Goal: Use online tool/utility: Utilize a website feature to perform a specific function

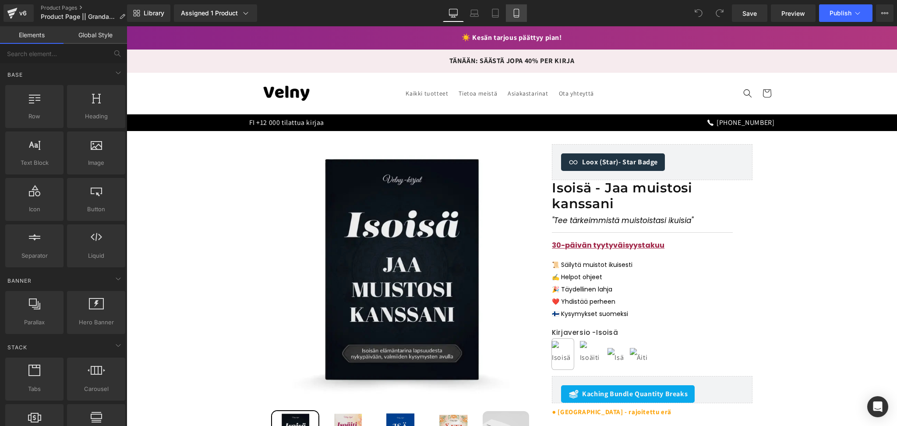
click at [514, 16] on icon at bounding box center [516, 13] width 9 height 9
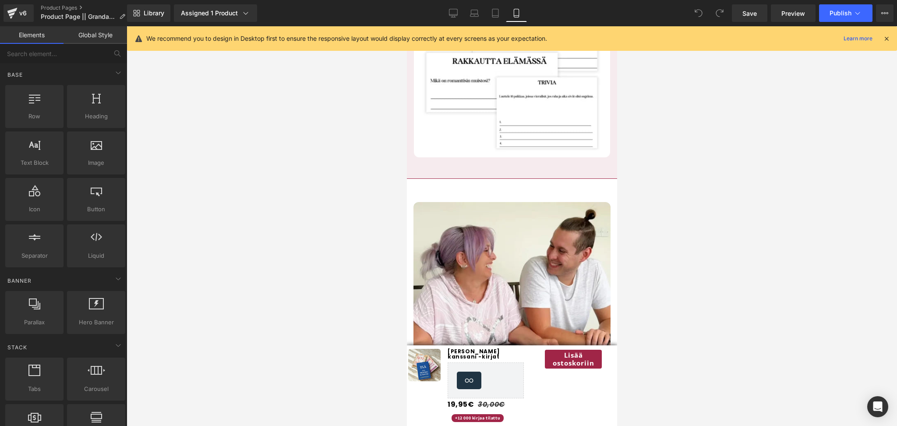
scroll to position [1353, 0]
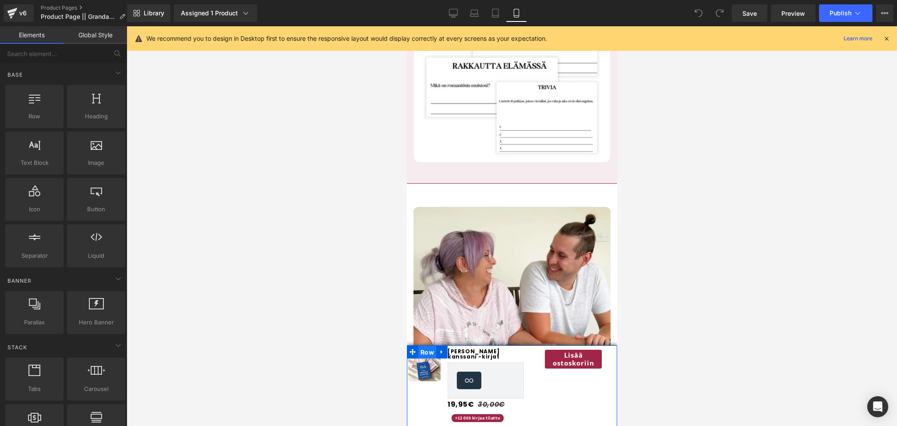
click at [428, 350] on span "Row" at bounding box center [427, 352] width 18 height 13
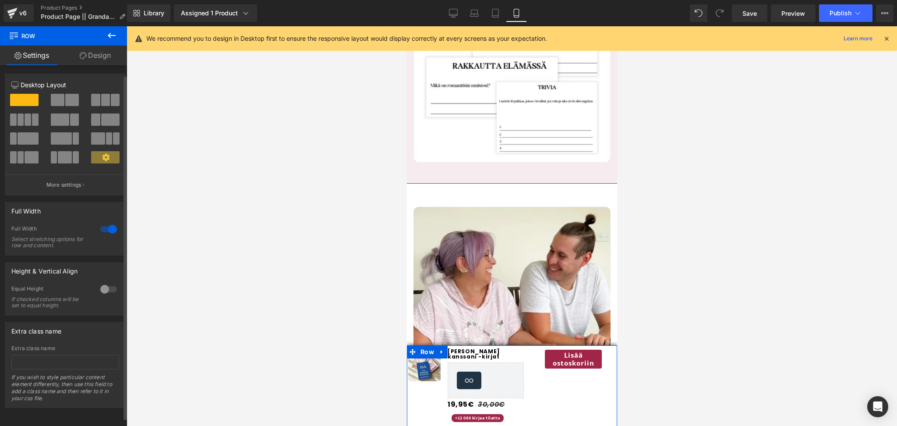
scroll to position [0, 0]
click at [98, 290] on div at bounding box center [108, 290] width 21 height 14
click at [63, 330] on span "Top" at bounding box center [65, 332] width 108 height 15
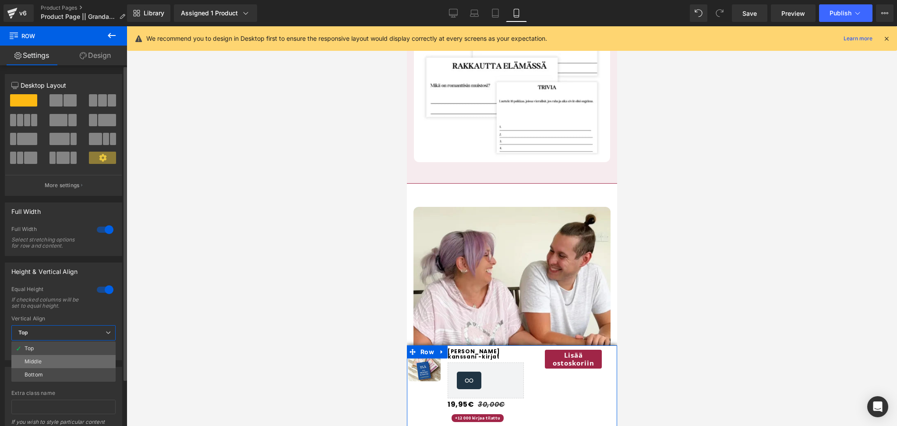
click at [46, 357] on li "Middle" at bounding box center [63, 361] width 104 height 13
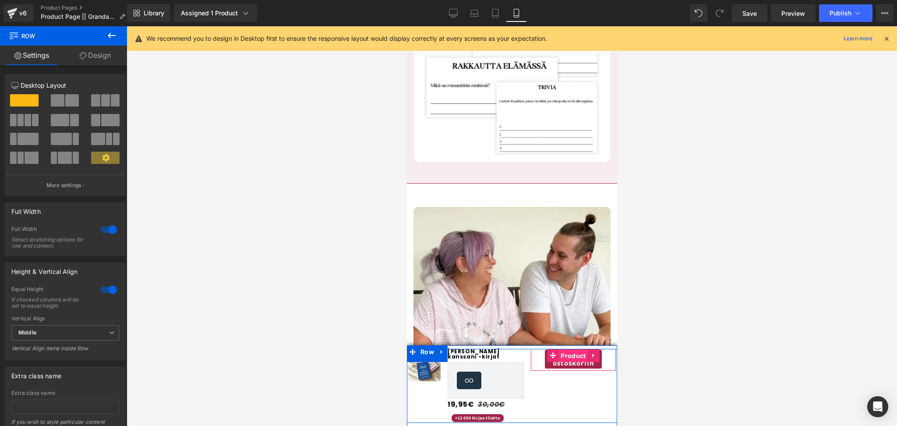
click at [570, 357] on span "Product" at bounding box center [572, 355] width 29 height 13
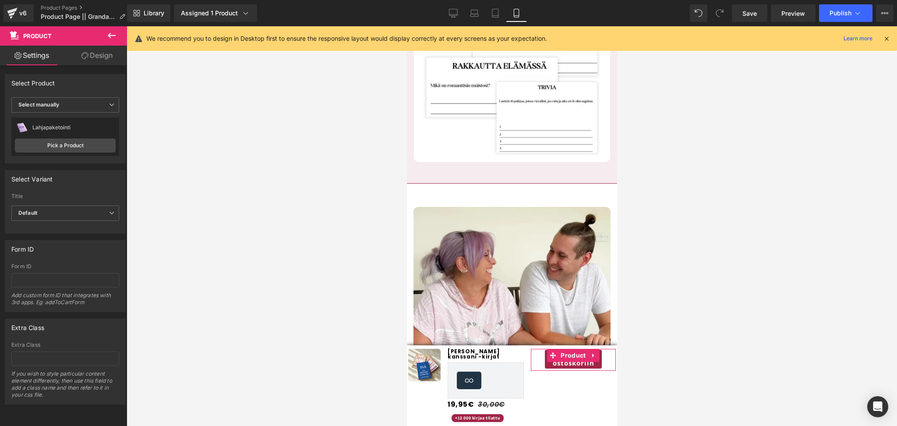
click at [95, 55] on link "Design" at bounding box center [97, 56] width 64 height 20
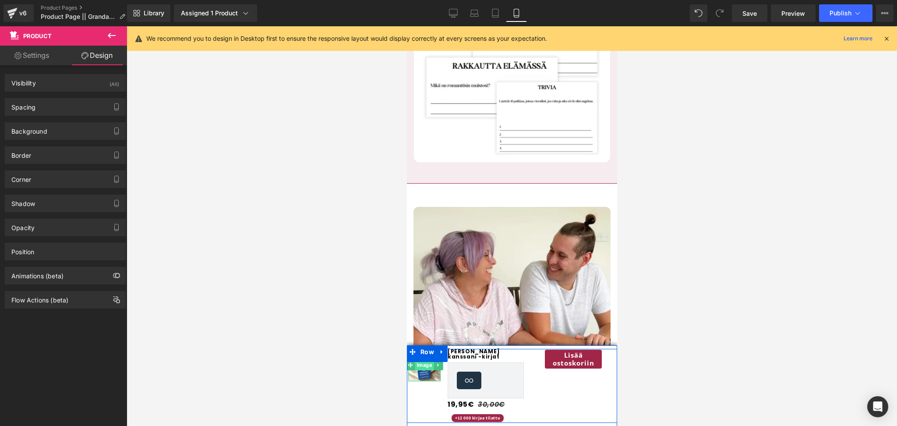
click at [423, 363] on span "Image" at bounding box center [424, 365] width 19 height 11
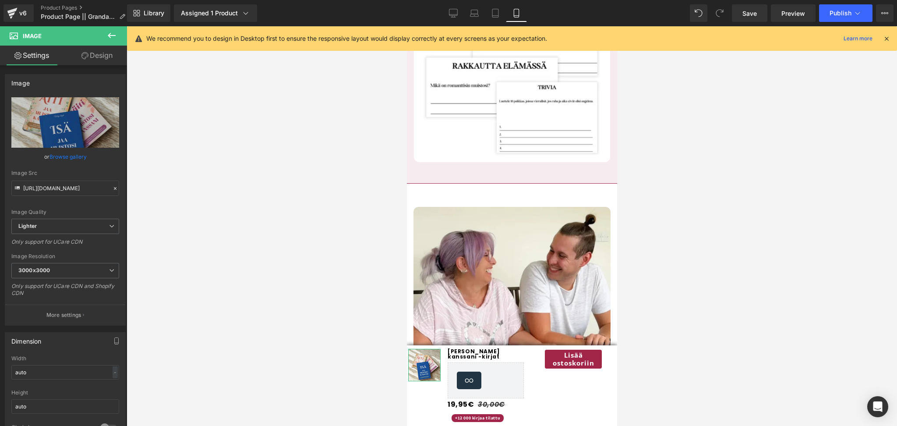
click at [95, 52] on link "Design" at bounding box center [97, 56] width 64 height 20
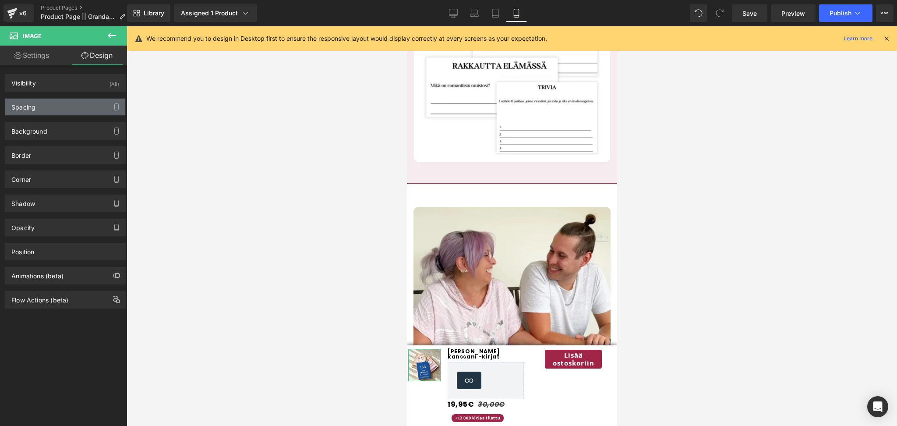
click at [57, 110] on div "Spacing" at bounding box center [65, 107] width 120 height 17
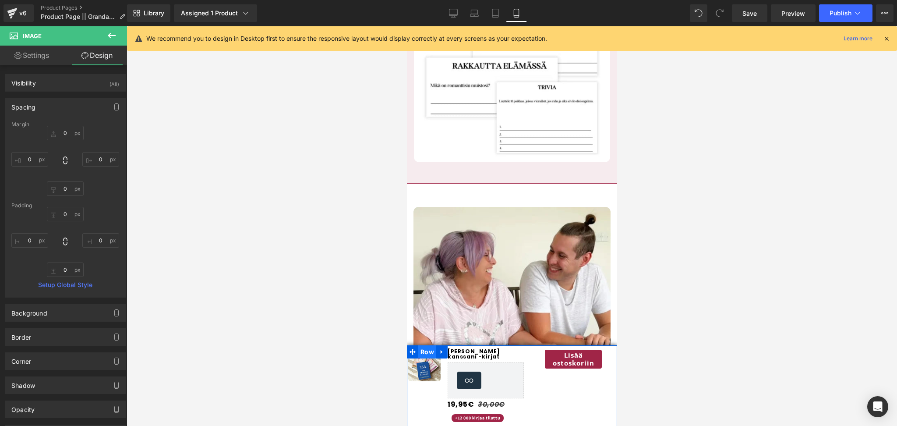
click at [420, 350] on span "Row" at bounding box center [427, 351] width 18 height 13
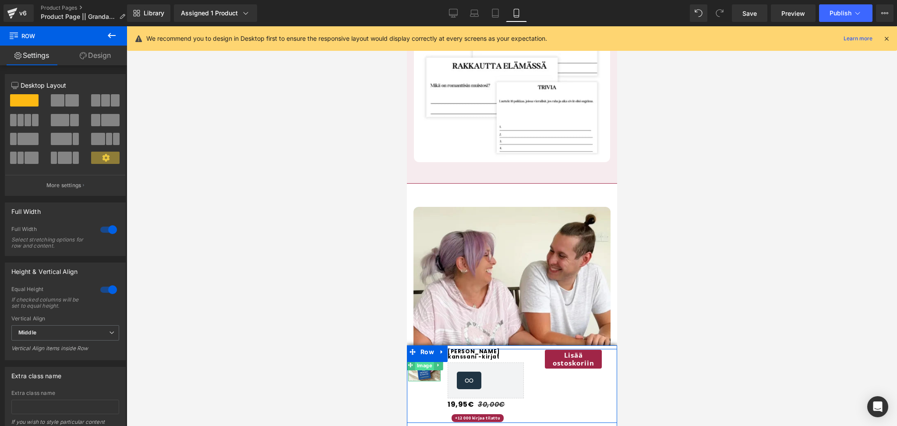
click at [422, 368] on span "Image" at bounding box center [424, 365] width 19 height 11
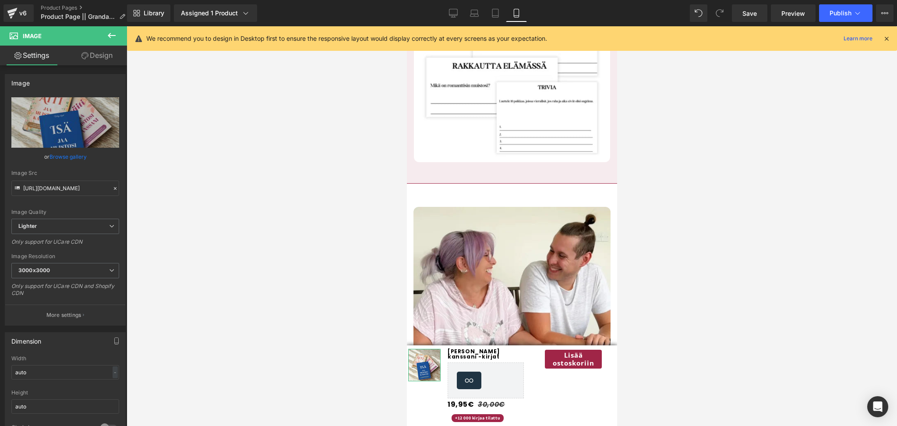
click at [90, 58] on link "Design" at bounding box center [97, 56] width 64 height 20
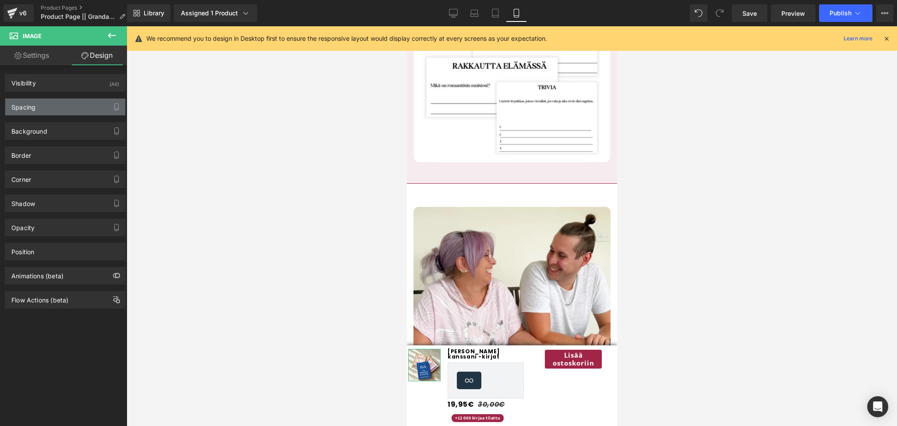
click at [25, 112] on div "Spacing" at bounding box center [65, 107] width 120 height 17
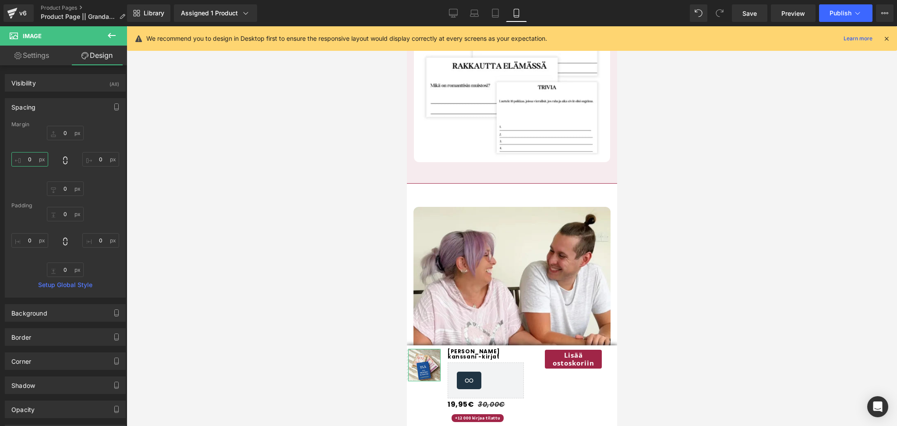
click at [28, 159] on input "text" at bounding box center [29, 159] width 37 height 14
type input "1"
click at [32, 240] on input "text" at bounding box center [29, 240] width 37 height 14
type input "1"
click at [421, 351] on span "Row" at bounding box center [427, 351] width 18 height 13
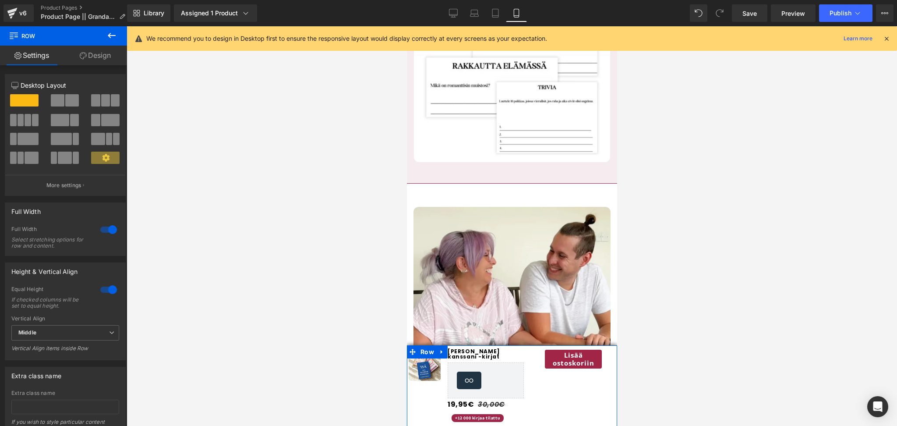
click at [86, 55] on link "Design" at bounding box center [96, 56] width 64 height 20
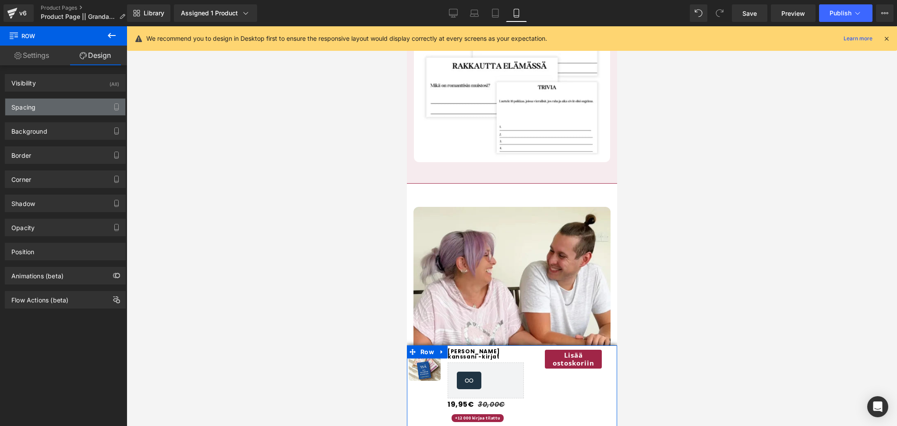
click at [48, 102] on div "Spacing" at bounding box center [65, 107] width 120 height 17
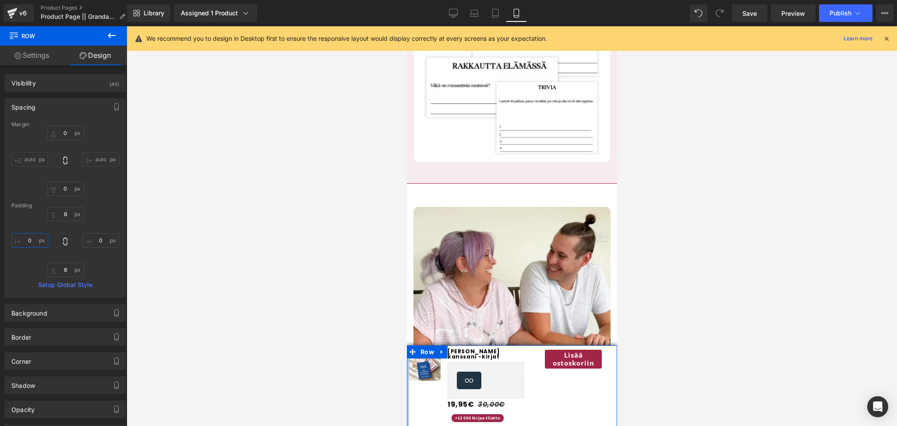
click at [30, 237] on input "text" at bounding box center [29, 240] width 37 height 14
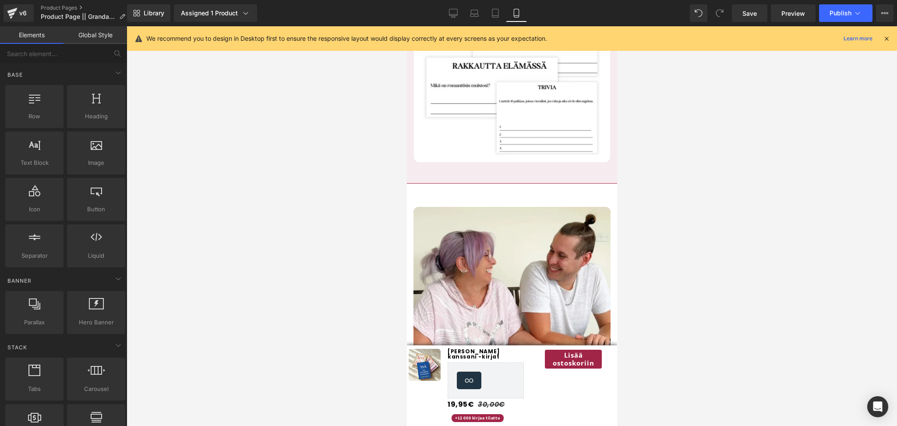
click at [245, 233] on div at bounding box center [512, 225] width 770 height 399
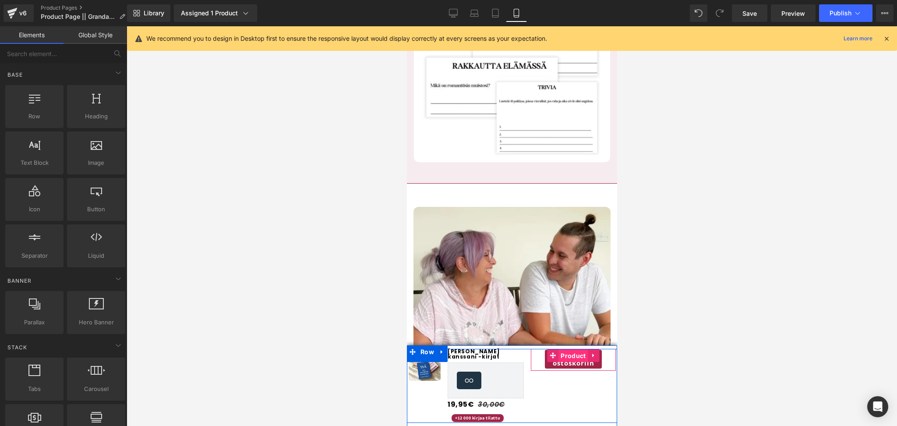
click at [570, 360] on span "Product" at bounding box center [572, 355] width 29 height 13
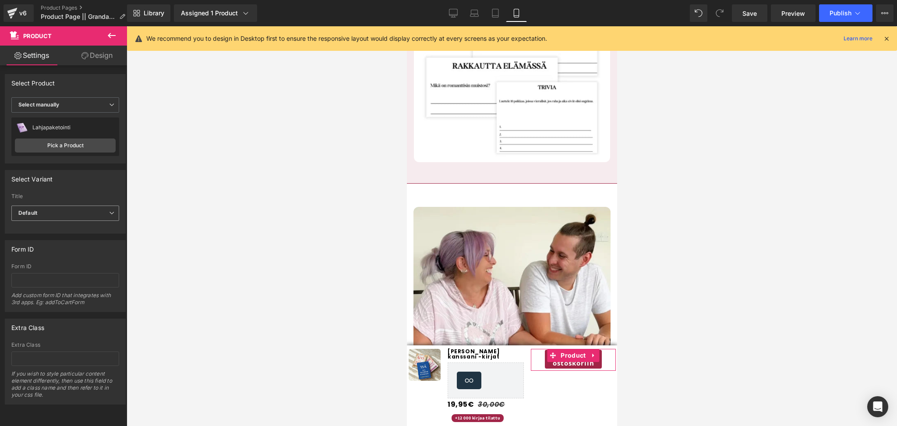
scroll to position [3, 0]
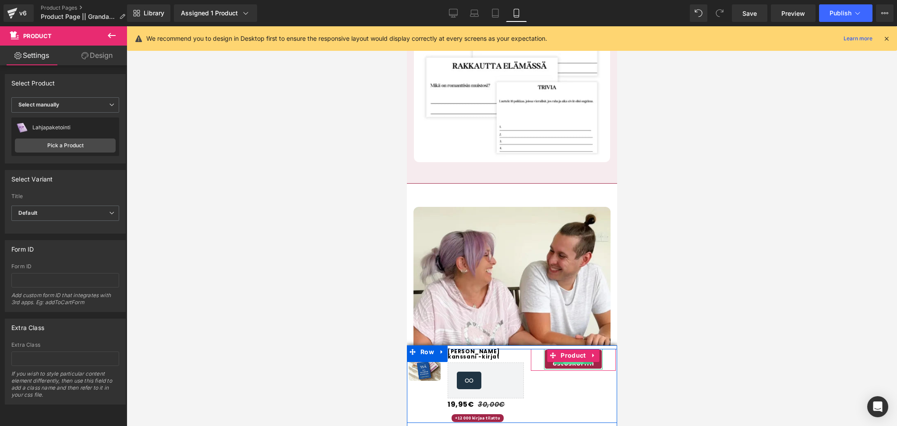
click at [571, 363] on span "Button" at bounding box center [573, 358] width 20 height 11
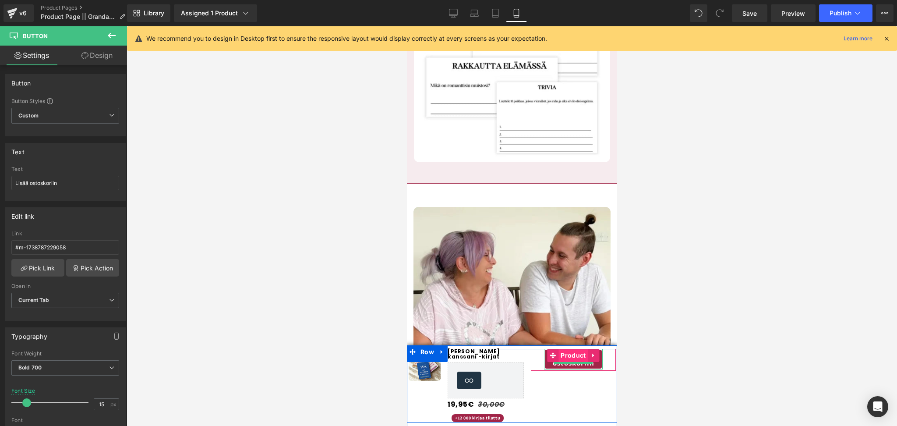
click at [572, 361] on span "Product" at bounding box center [572, 355] width 29 height 13
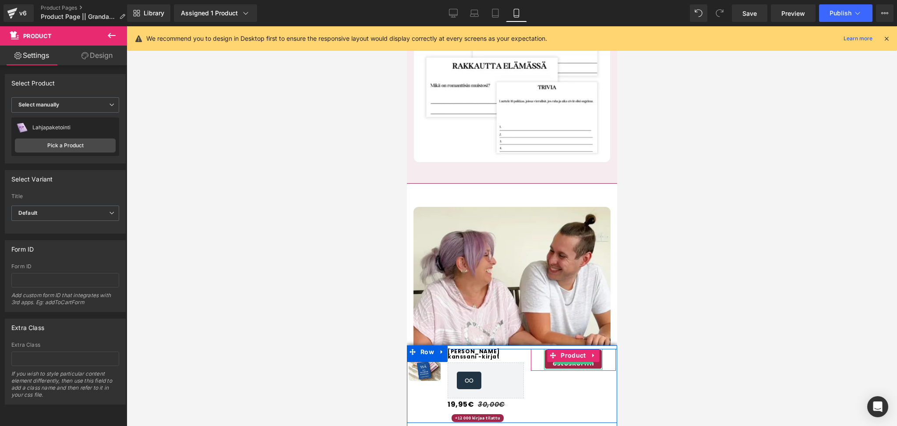
click at [572, 363] on span "Button" at bounding box center [573, 358] width 20 height 11
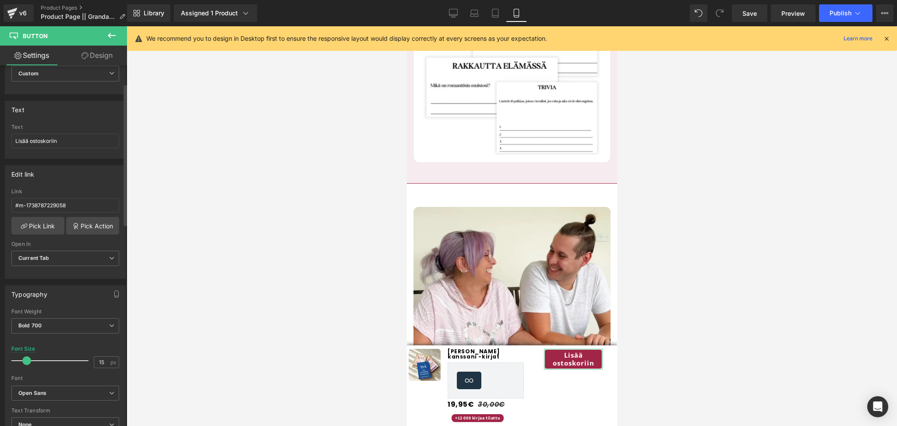
scroll to position [81, 0]
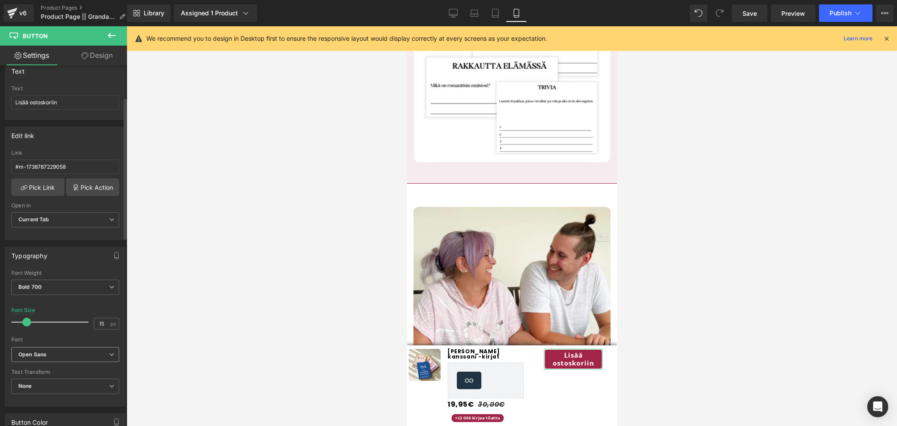
click at [82, 358] on b "Open Sans" at bounding box center [63, 354] width 91 height 7
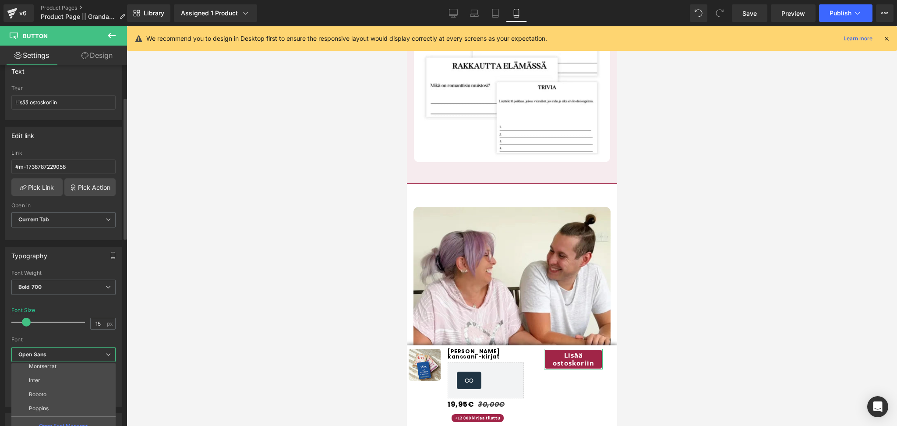
scroll to position [34, 0]
click at [62, 406] on li "Poppins" at bounding box center [65, 406] width 108 height 14
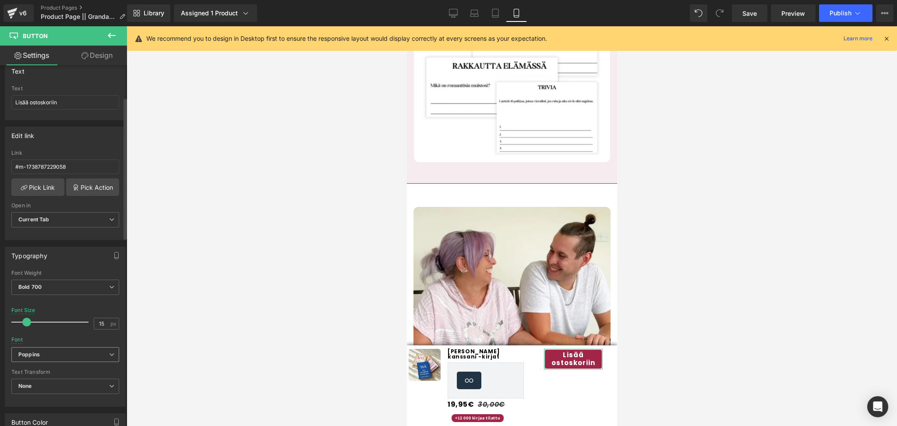
click at [70, 360] on span "Poppins" at bounding box center [65, 354] width 108 height 15
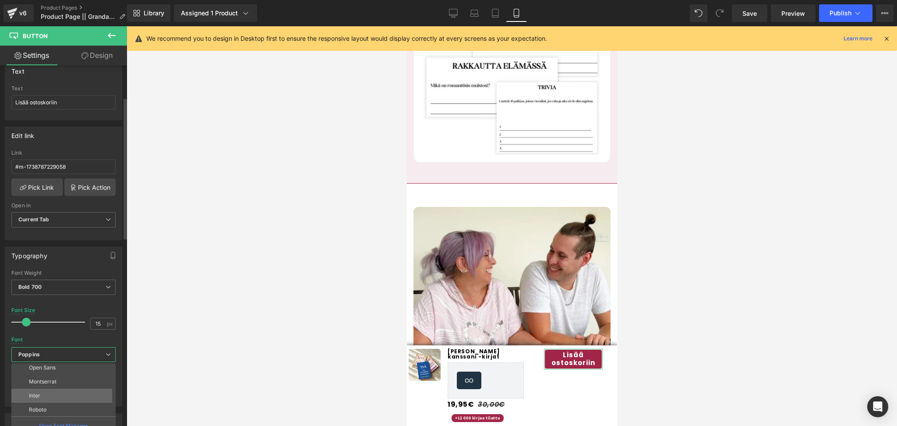
scroll to position [7, 0]
click at [60, 378] on li "Open Sans" at bounding box center [65, 377] width 108 height 14
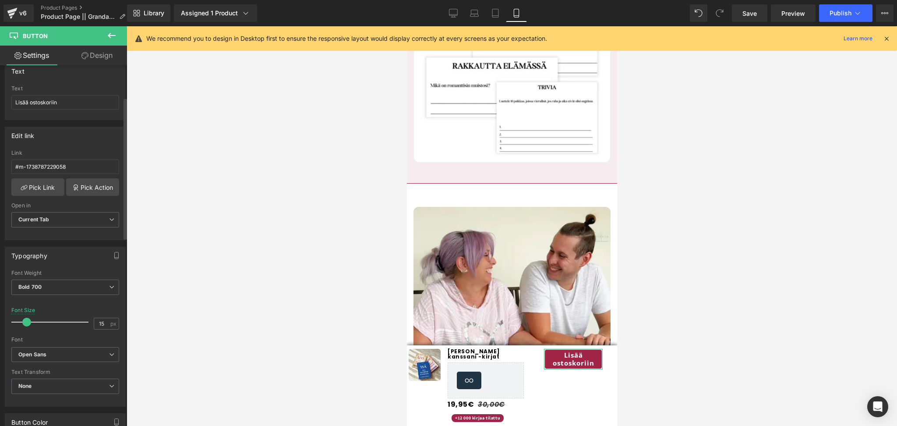
click at [28, 324] on span at bounding box center [26, 322] width 9 height 9
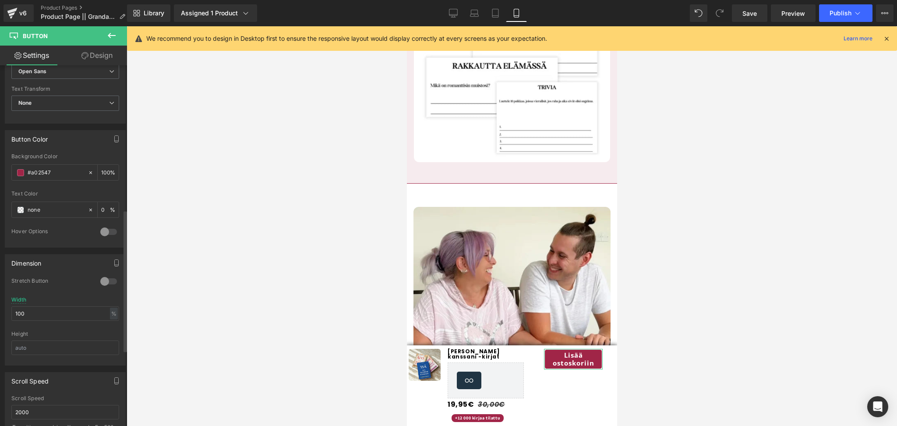
scroll to position [366, 0]
click at [795, 17] on span "Preview" at bounding box center [793, 13] width 24 height 9
click at [115, 38] on icon at bounding box center [111, 35] width 11 height 11
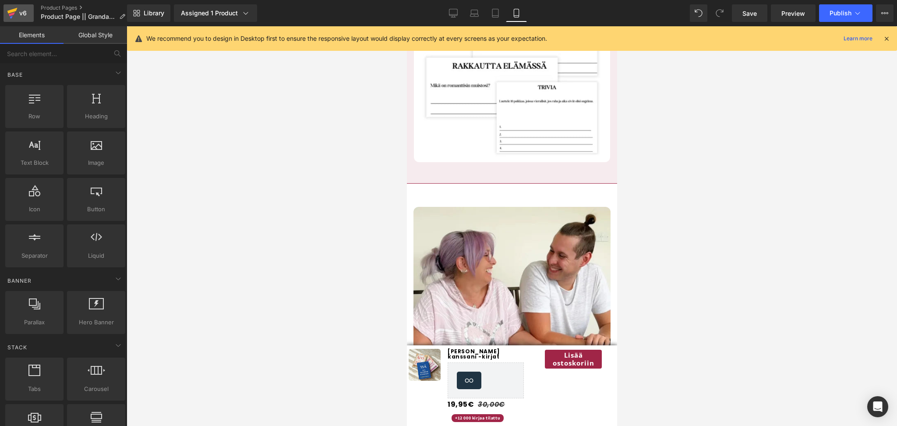
click at [25, 21] on link "v6" at bounding box center [19, 13] width 30 height 18
